Goal: Check status: Check status

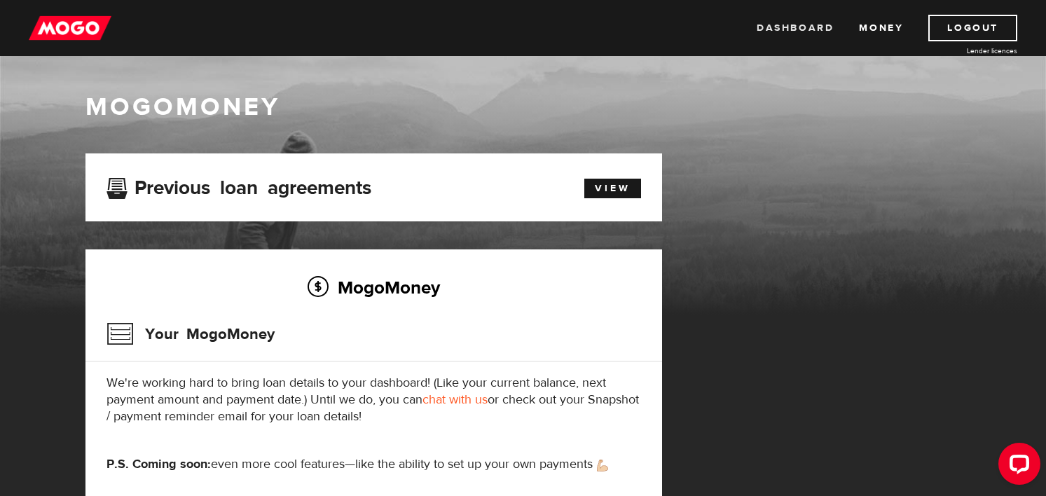
click at [804, 22] on link "Dashboard" at bounding box center [795, 28] width 77 height 27
click at [612, 183] on link "View" at bounding box center [613, 189] width 57 height 20
click at [795, 34] on link "Dashboard" at bounding box center [795, 28] width 77 height 27
click at [875, 25] on link "Money" at bounding box center [881, 28] width 44 height 27
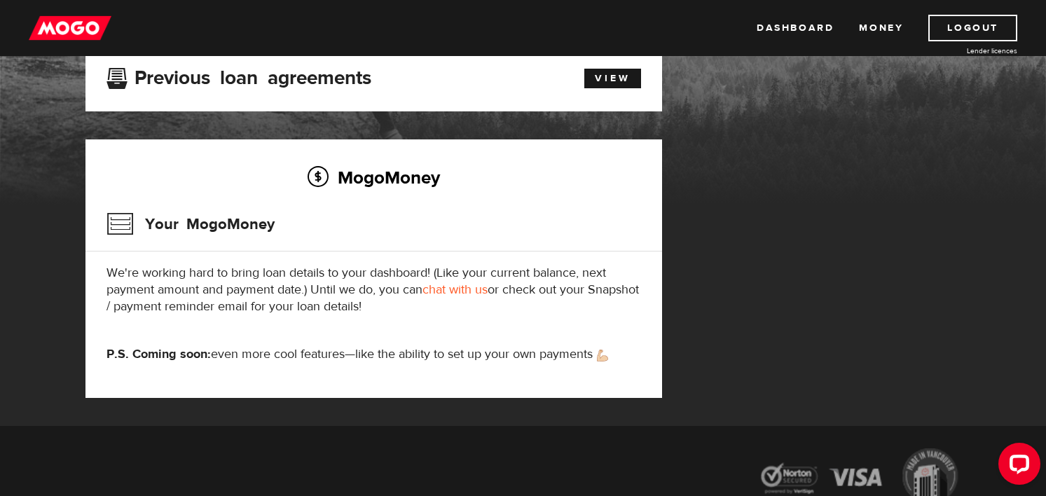
click at [120, 228] on h3 "Your MogoMoney" at bounding box center [191, 224] width 168 height 36
click at [623, 88] on link "View" at bounding box center [613, 79] width 57 height 20
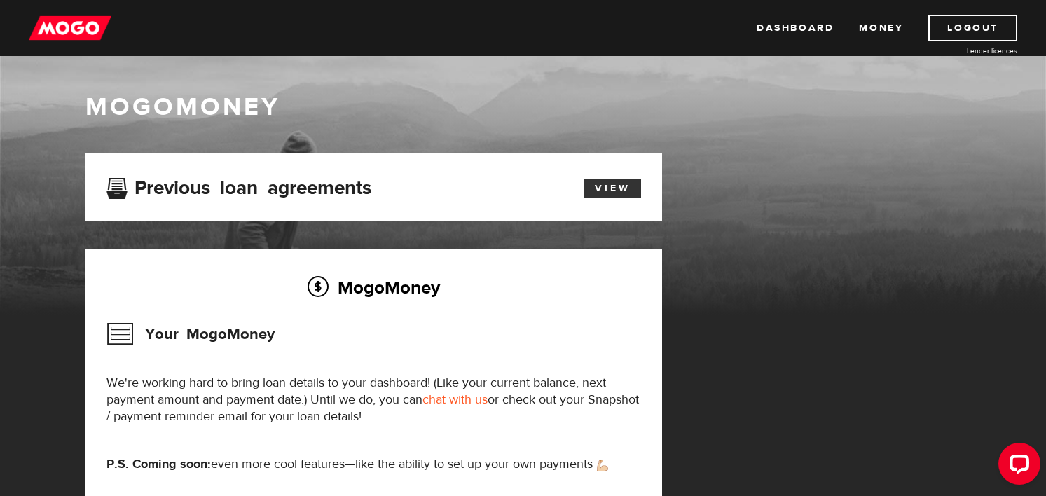
click at [597, 181] on link "View" at bounding box center [613, 189] width 57 height 20
